Goal: Information Seeking & Learning: Understand process/instructions

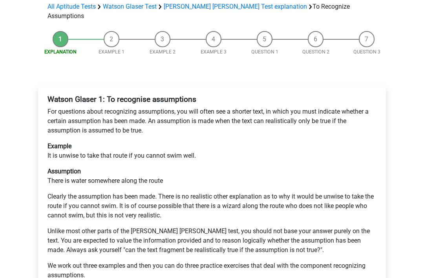
scroll to position [100, 0]
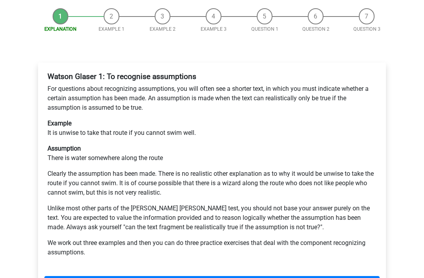
click at [267, 276] on link "Next" at bounding box center [211, 283] width 335 height 15
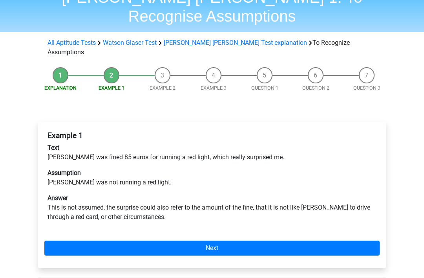
scroll to position [44, 0]
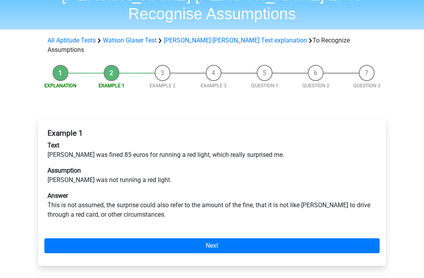
click at [276, 238] on link "Next" at bounding box center [211, 245] width 335 height 15
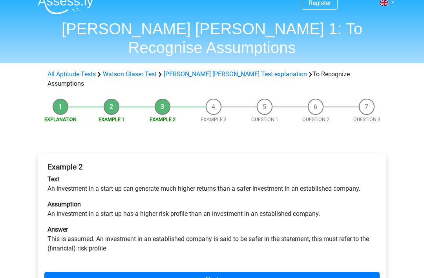
scroll to position [10, 0]
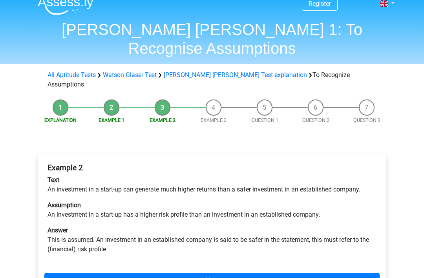
click at [263, 272] on link "Next" at bounding box center [211, 279] width 335 height 15
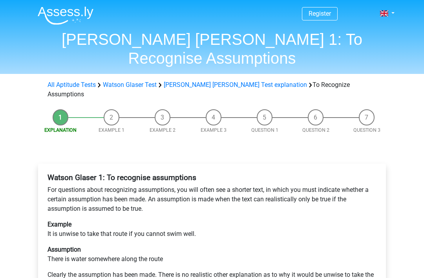
scroll to position [126, 0]
